Goal: Check status: Check status

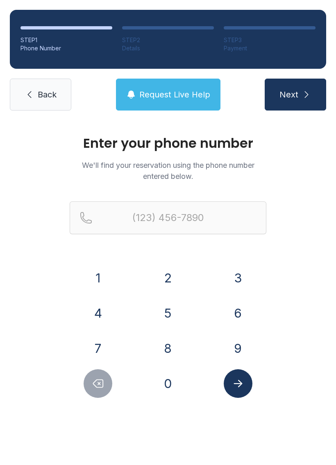
click at [169, 381] on button "0" at bounding box center [167, 383] width 29 height 29
click at [245, 352] on button "9" at bounding box center [237, 348] width 29 height 29
click at [103, 277] on button "1" at bounding box center [97, 278] width 29 height 29
click at [103, 377] on button "Delete number" at bounding box center [97, 383] width 29 height 29
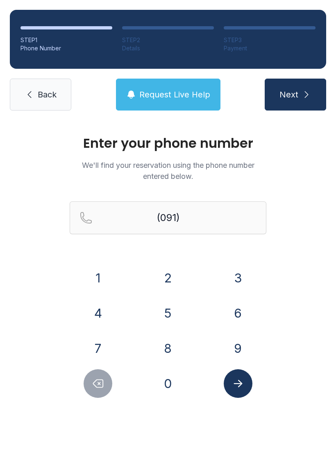
click at [103, 377] on button "Delete number" at bounding box center [97, 383] width 29 height 29
click at [104, 379] on button "Delete number" at bounding box center [97, 383] width 29 height 29
type input "(0"
click at [104, 379] on icon "Delete number" at bounding box center [98, 383] width 12 height 12
click at [101, 371] on button "Delete number" at bounding box center [97, 383] width 29 height 29
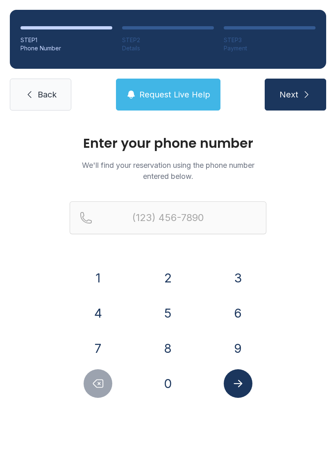
click at [38, 90] on span "Back" at bounding box center [47, 94] width 19 height 11
